Goal: Task Accomplishment & Management: Use online tool/utility

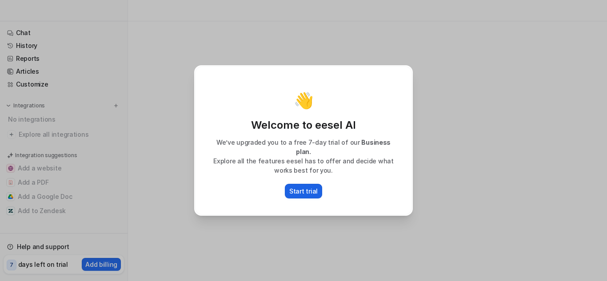
click at [317, 185] on button "Start trial" at bounding box center [303, 191] width 37 height 15
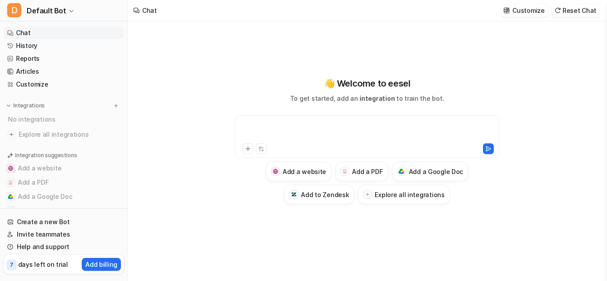
click at [331, 127] on div at bounding box center [367, 131] width 260 height 20
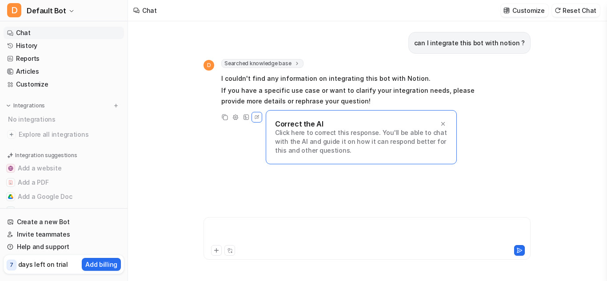
click at [240, 232] on div at bounding box center [367, 233] width 323 height 20
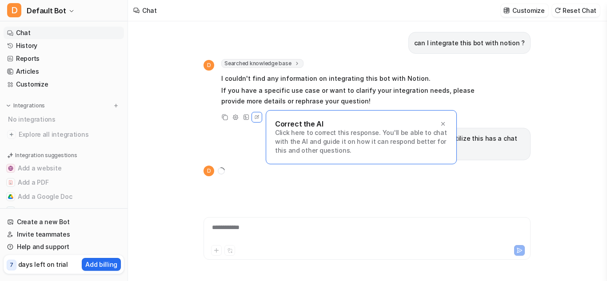
click at [317, 132] on p "Click here to correct this response. You'll be able to chat with the AI and gui…" at bounding box center [361, 142] width 173 height 27
click at [258, 117] on icon at bounding box center [257, 118] width 8 height 12
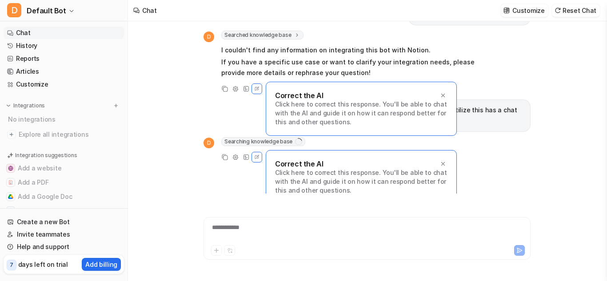
click at [253, 114] on div "with eesel ai can i integrate with the Notion so that I can utilize this has a …" at bounding box center [367, 116] width 327 height 32
click at [444, 95] on icon at bounding box center [444, 95] width 4 height 4
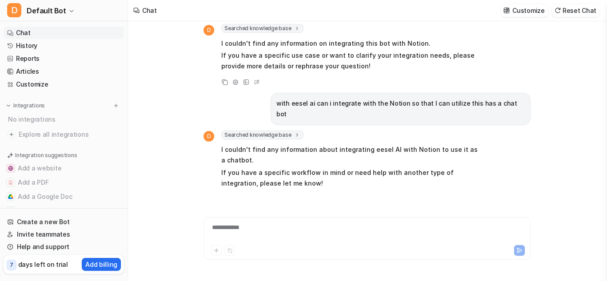
scroll to position [46, 0]
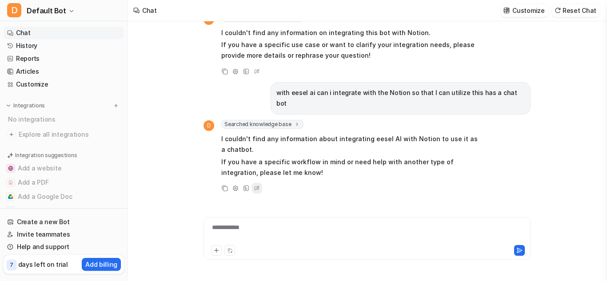
click at [256, 183] on icon at bounding box center [257, 189] width 9 height 12
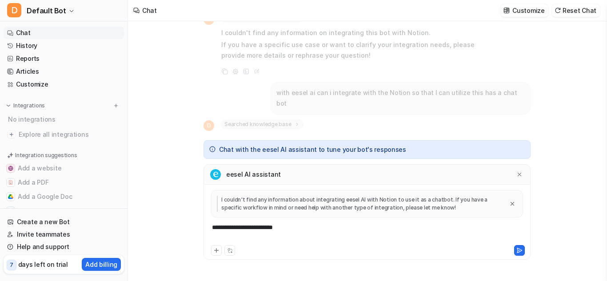
click at [260, 209] on p "I couldn't find any information about integrating eesel AI with Notion to use i…" at bounding box center [360, 204] width 287 height 16
click at [517, 173] on icon at bounding box center [520, 175] width 6 height 6
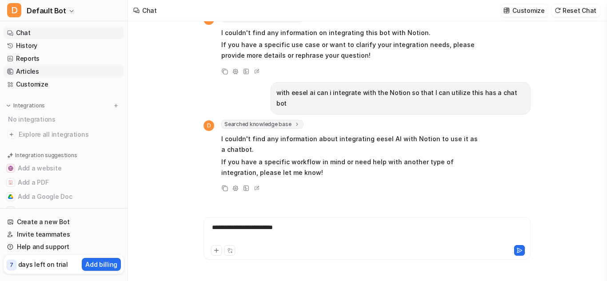
click at [40, 76] on link "Articles" at bounding box center [64, 71] width 120 height 12
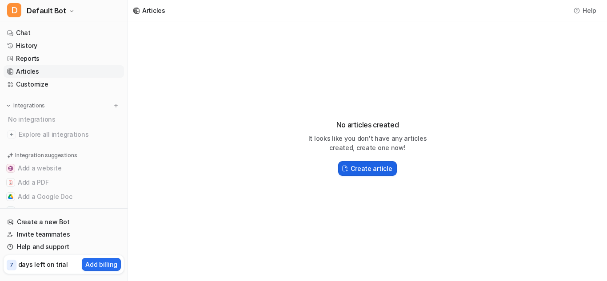
click at [364, 168] on h2 "Create article" at bounding box center [371, 168] width 41 height 9
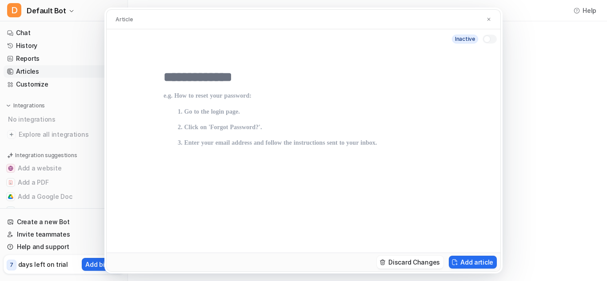
scroll to position [43, 0]
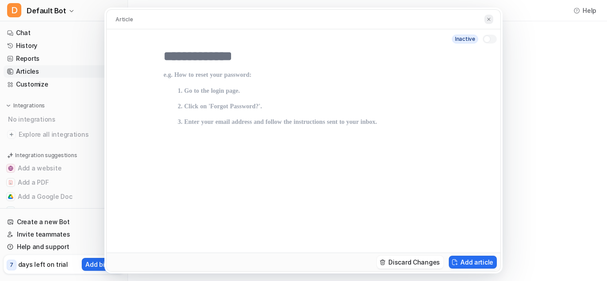
click at [490, 19] on img at bounding box center [488, 19] width 5 height 6
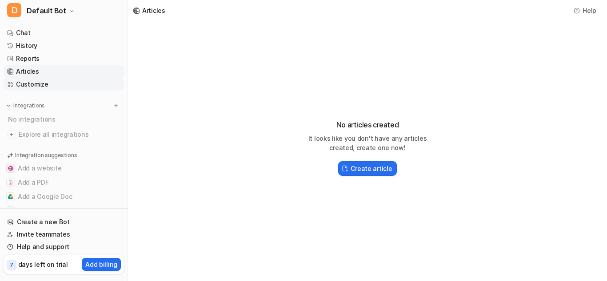
click at [28, 83] on link "Customize" at bounding box center [64, 84] width 120 height 12
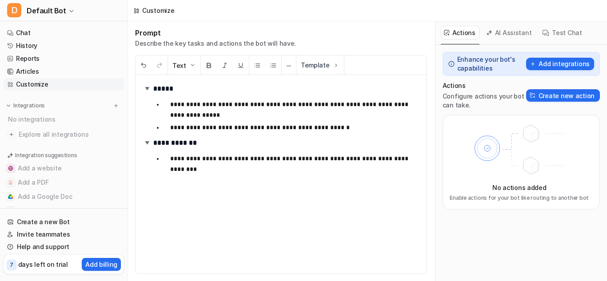
click at [28, 119] on div "No integrations" at bounding box center [64, 119] width 119 height 15
click at [113, 105] on img at bounding box center [116, 106] width 6 height 6
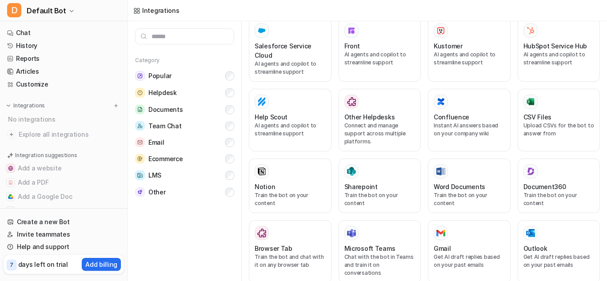
scroll to position [257, 0]
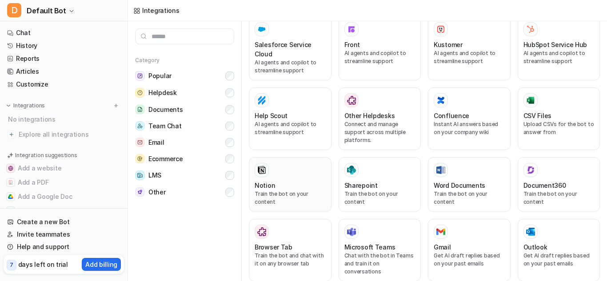
click at [285, 173] on div at bounding box center [290, 170] width 71 height 14
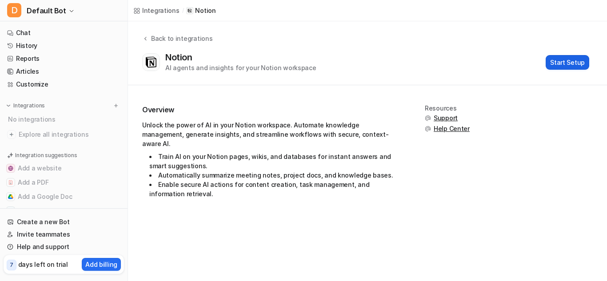
click at [568, 61] on button "Start Setup" at bounding box center [568, 62] width 44 height 15
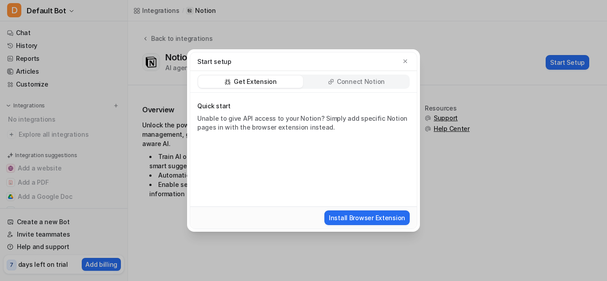
click at [376, 81] on p "Connect Notion" at bounding box center [361, 81] width 48 height 9
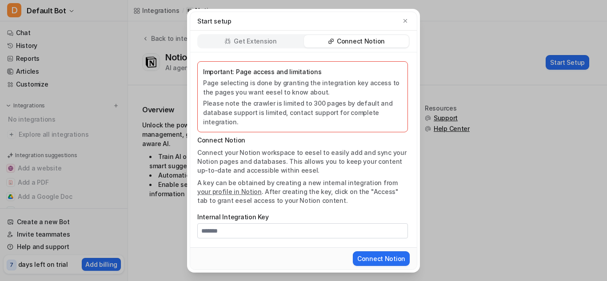
click at [249, 44] on p "Get Extension" at bounding box center [255, 41] width 43 height 9
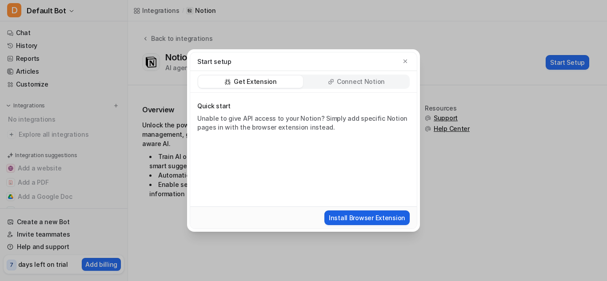
click at [341, 219] on button "Install Browser Extension" at bounding box center [367, 218] width 85 height 15
click at [406, 60] on icon "button" at bounding box center [405, 61] width 6 height 6
